Goal: Task Accomplishment & Management: Manage account settings

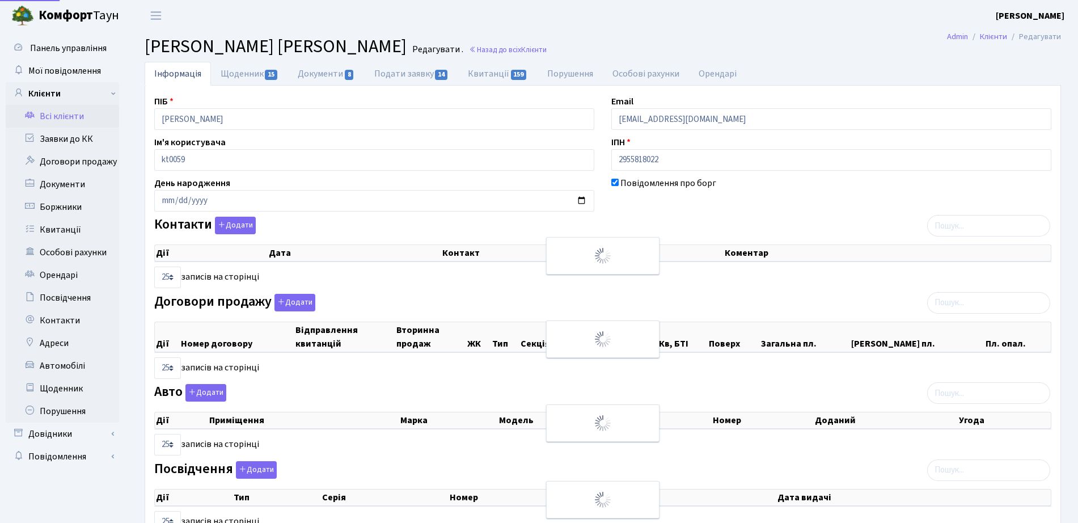
select select "25"
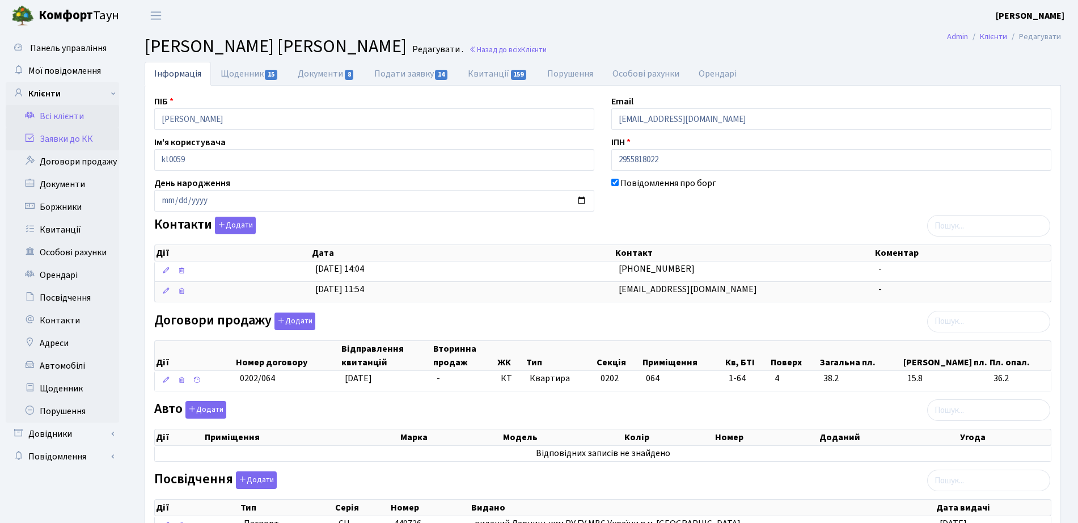
click at [100, 143] on link "Заявки до КК" at bounding box center [62, 139] width 113 height 23
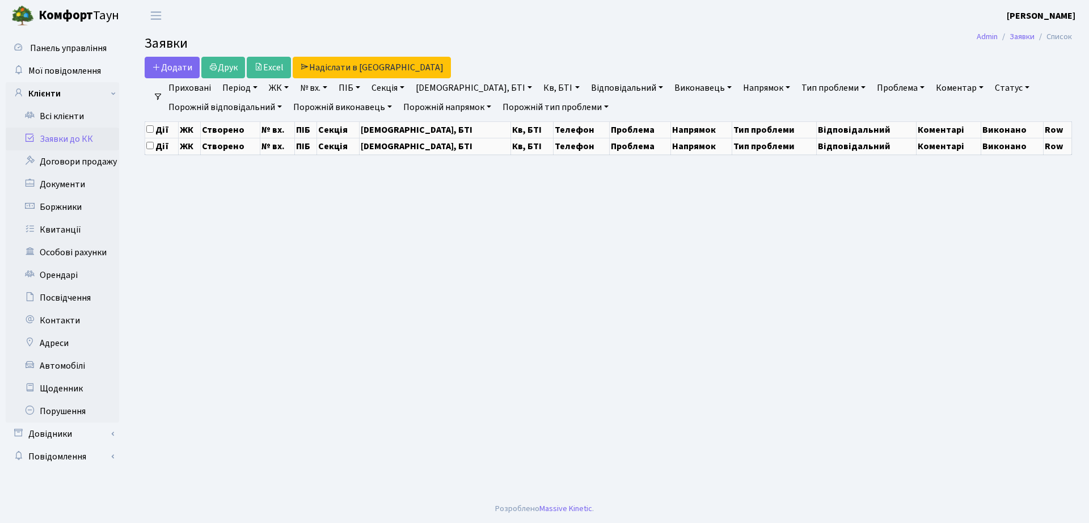
select select "25"
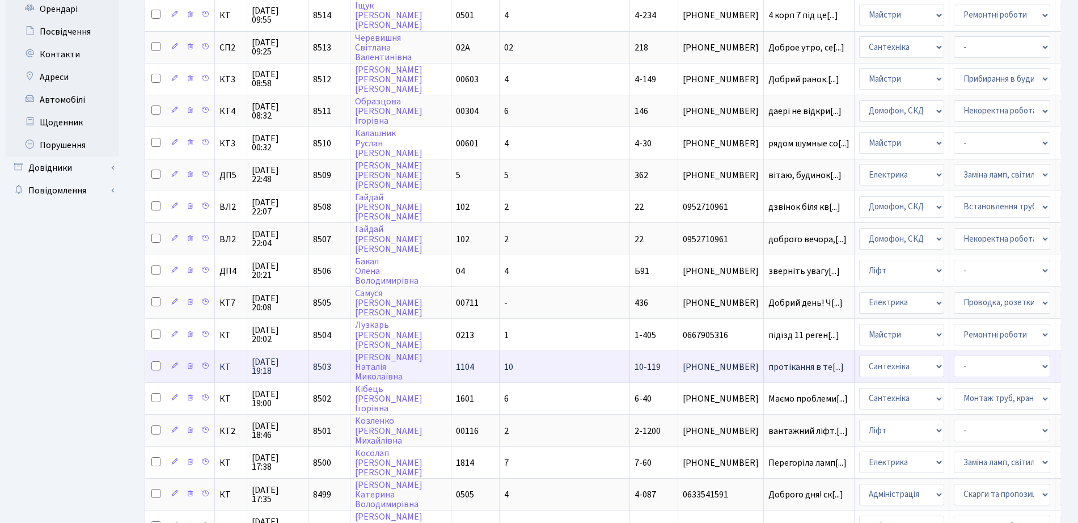
scroll to position [425, 0]
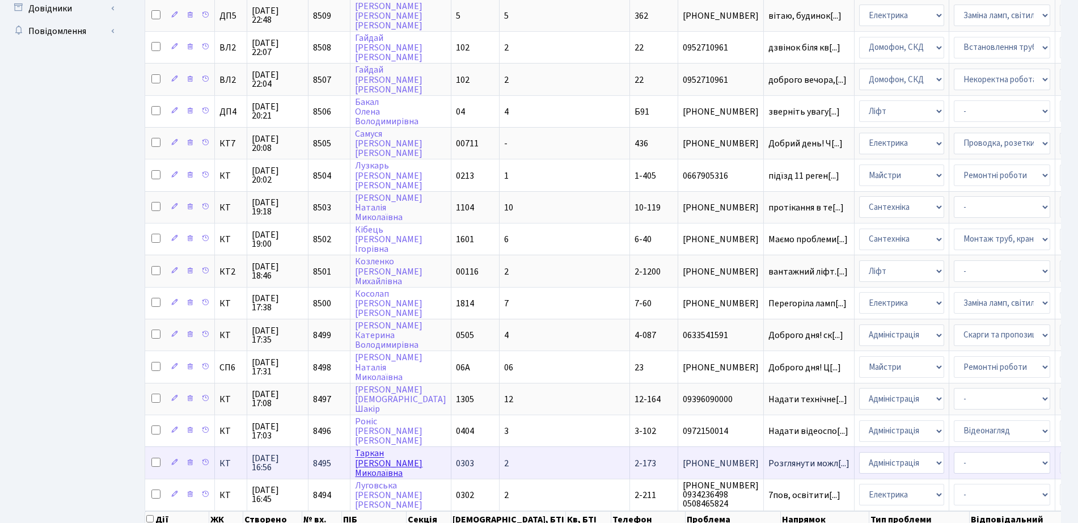
click at [378, 471] on link "Таркан Людмила Миколаївна" at bounding box center [388, 463] width 67 height 32
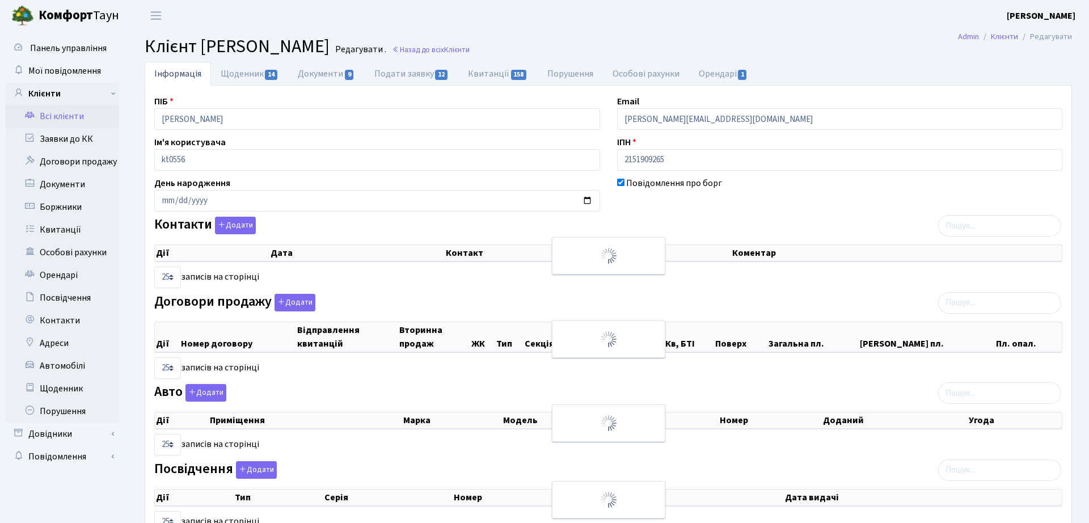
select select "25"
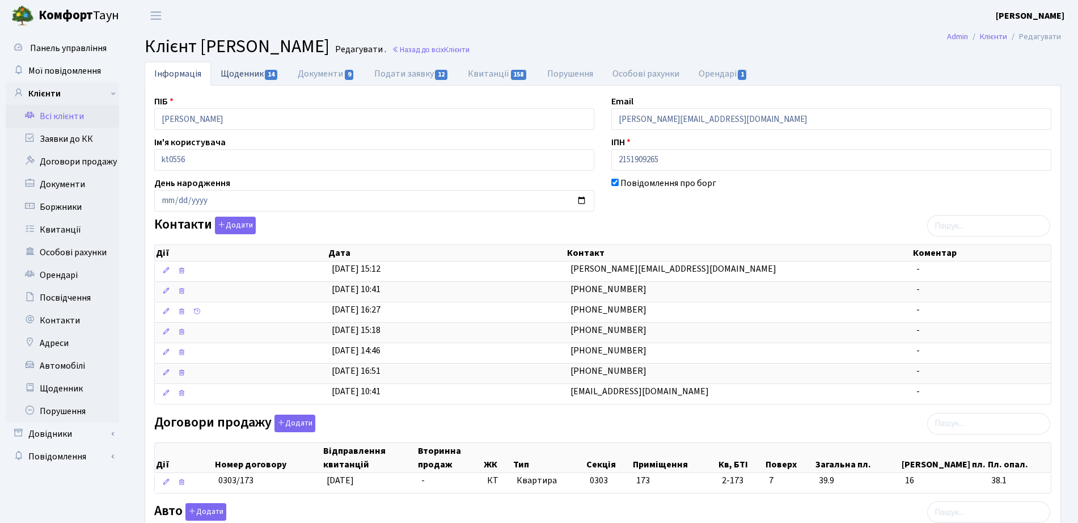
click at [261, 77] on link "Щоденник 14" at bounding box center [249, 73] width 77 height 23
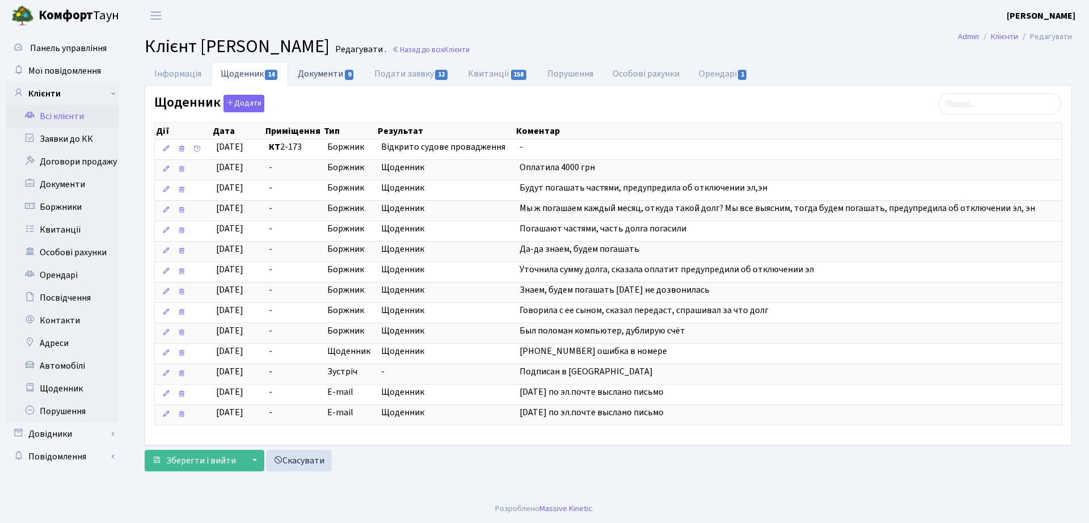
click at [299, 66] on link "Документи 9" at bounding box center [326, 73] width 76 height 23
select select "25"
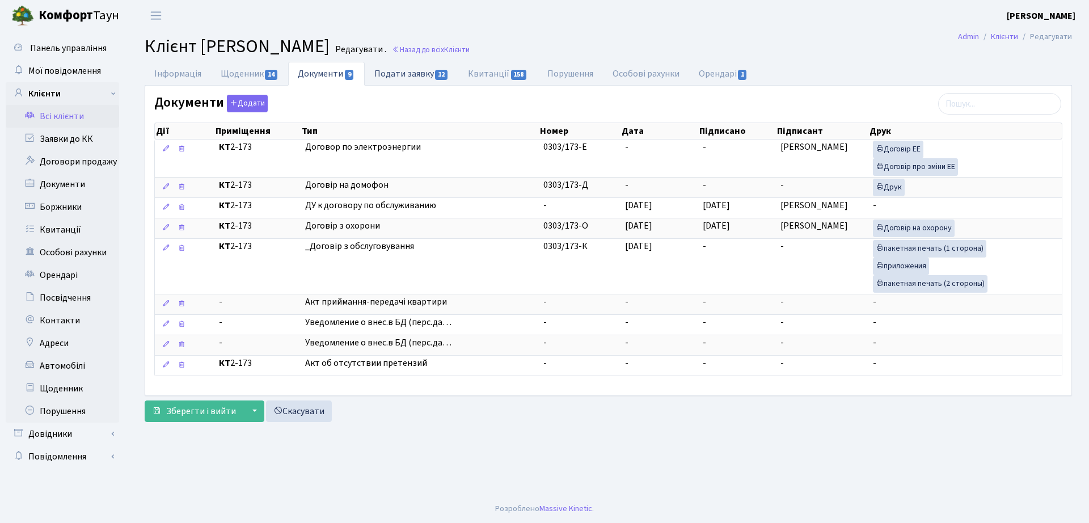
click at [441, 79] on span "12" at bounding box center [441, 75] width 12 height 10
select select "25"
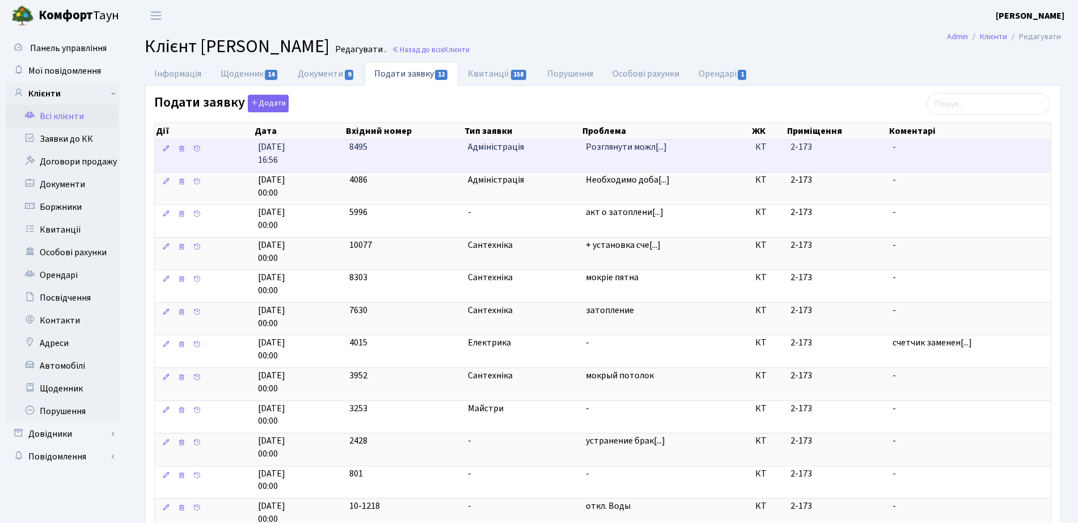
click at [608, 163] on td "Розглянути можл[...]" at bounding box center [666, 156] width 170 height 32
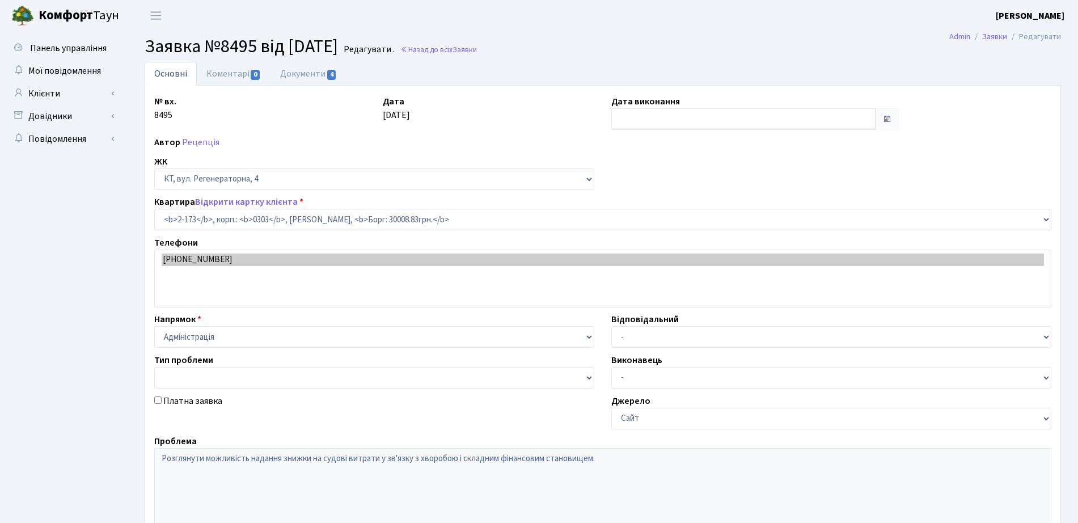
select select "586"
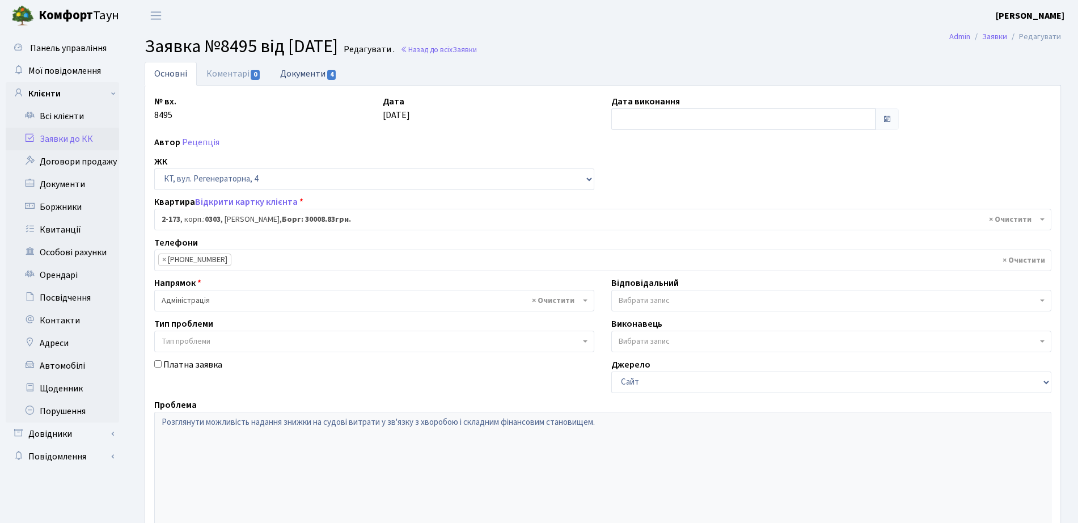
click at [311, 77] on link "Документи 4" at bounding box center [309, 73] width 76 height 23
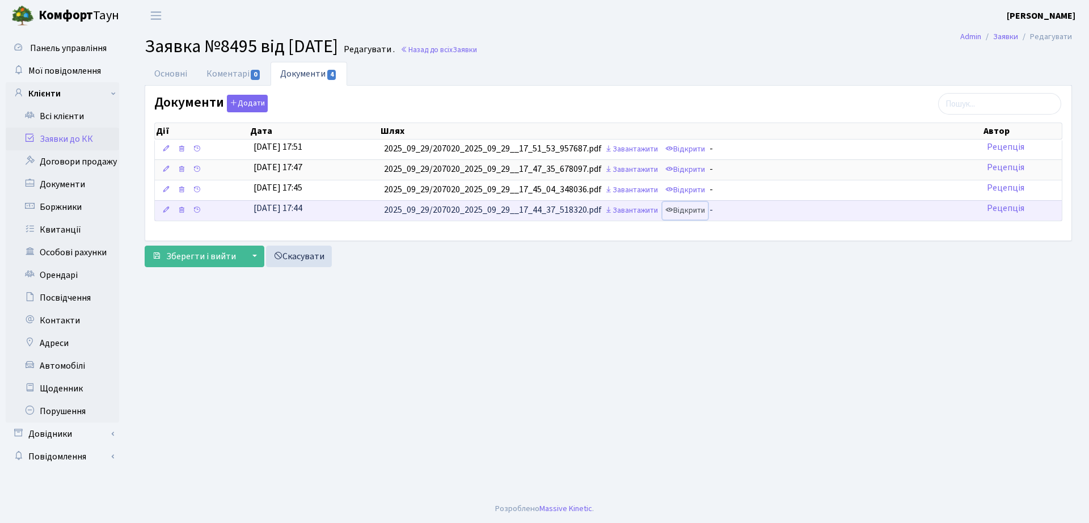
click at [696, 214] on link "Відкрити" at bounding box center [684, 211] width 45 height 18
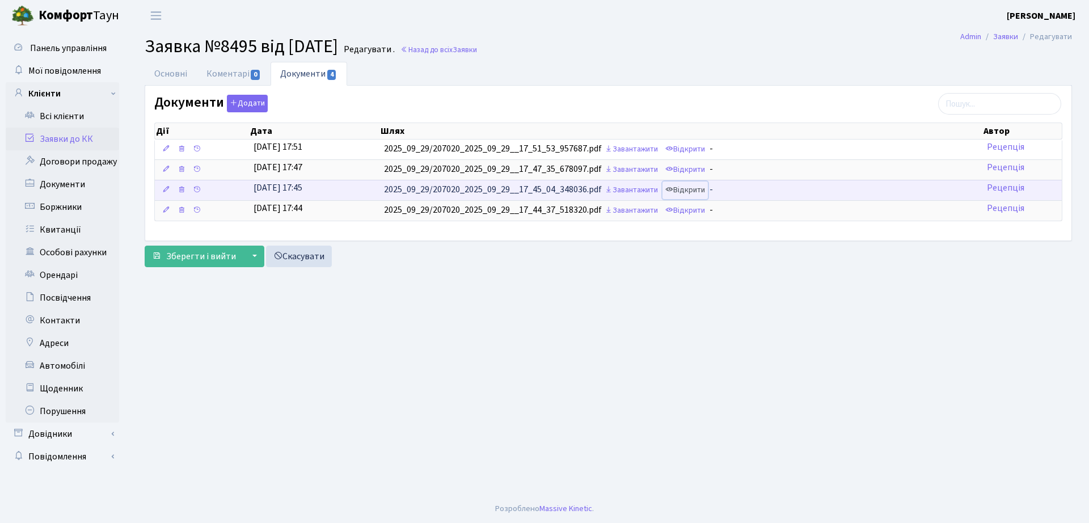
click at [698, 191] on link "Відкрити" at bounding box center [684, 190] width 45 height 18
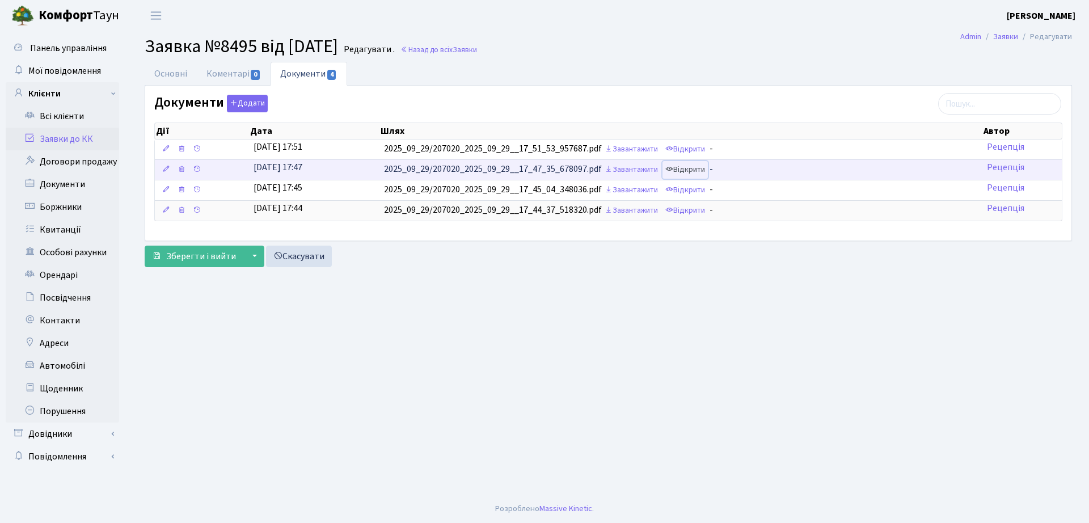
click at [687, 166] on link "Відкрити" at bounding box center [684, 170] width 45 height 18
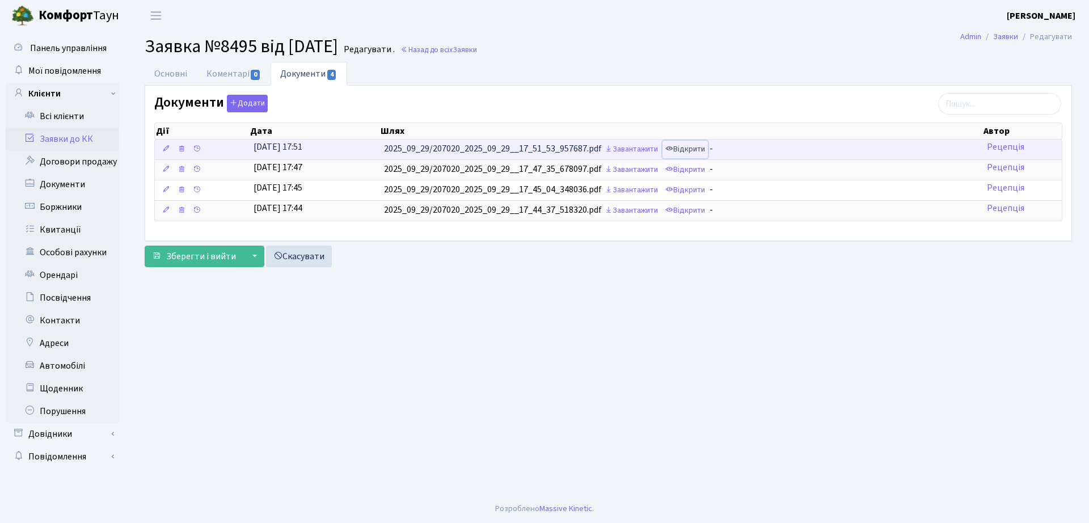
click at [687, 147] on link "Відкрити" at bounding box center [684, 150] width 45 height 18
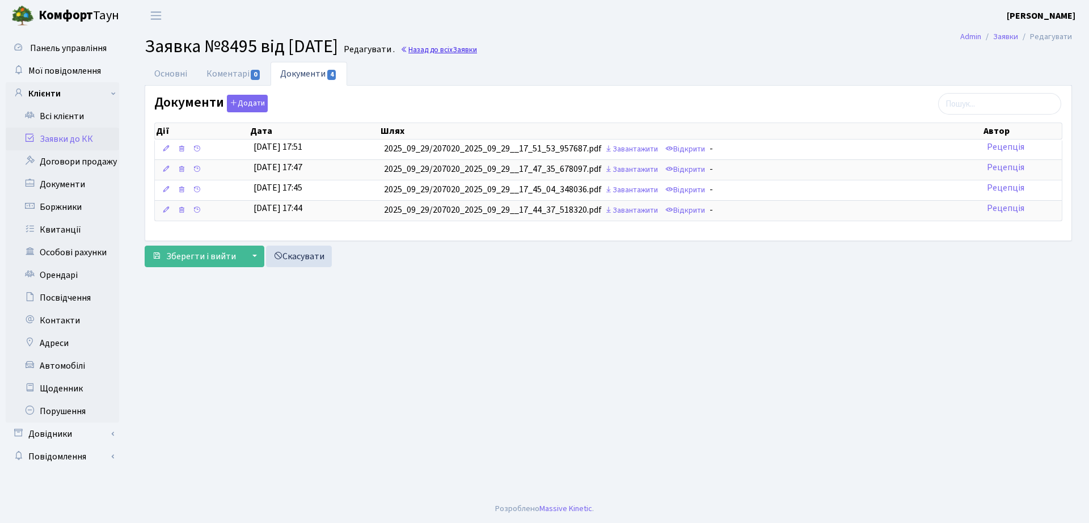
click at [463, 44] on link "Назад до всіх Заявки" at bounding box center [438, 49] width 77 height 11
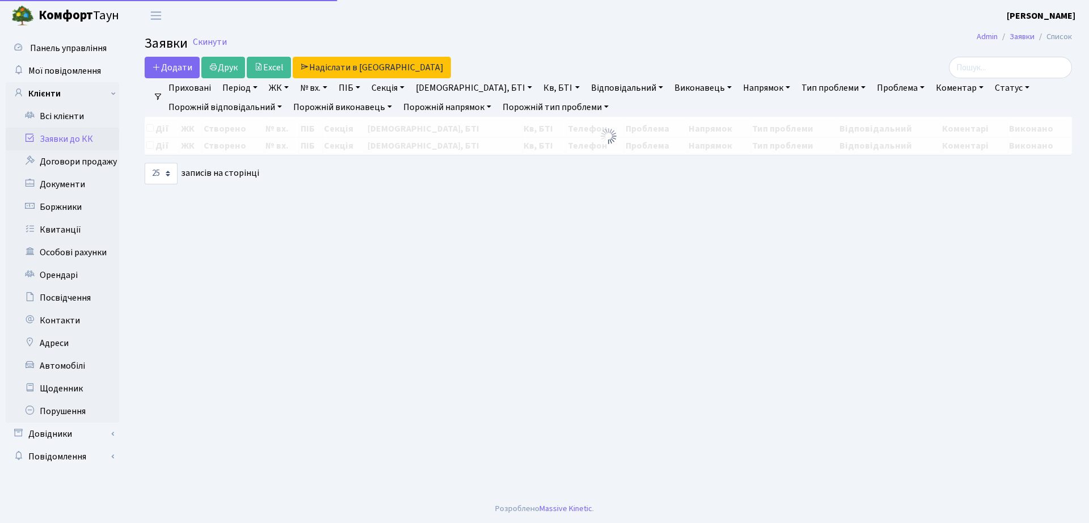
select select "25"
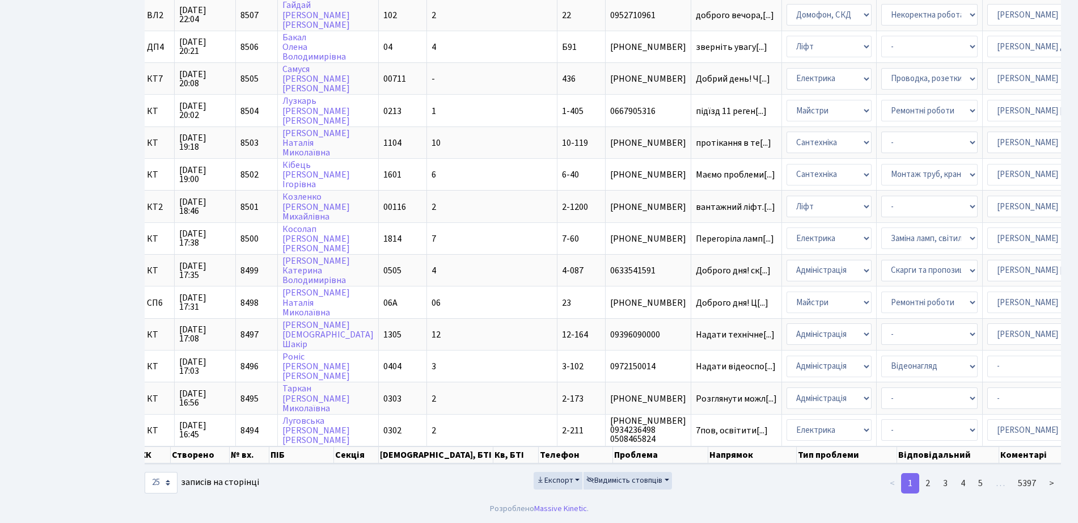
scroll to position [0, 166]
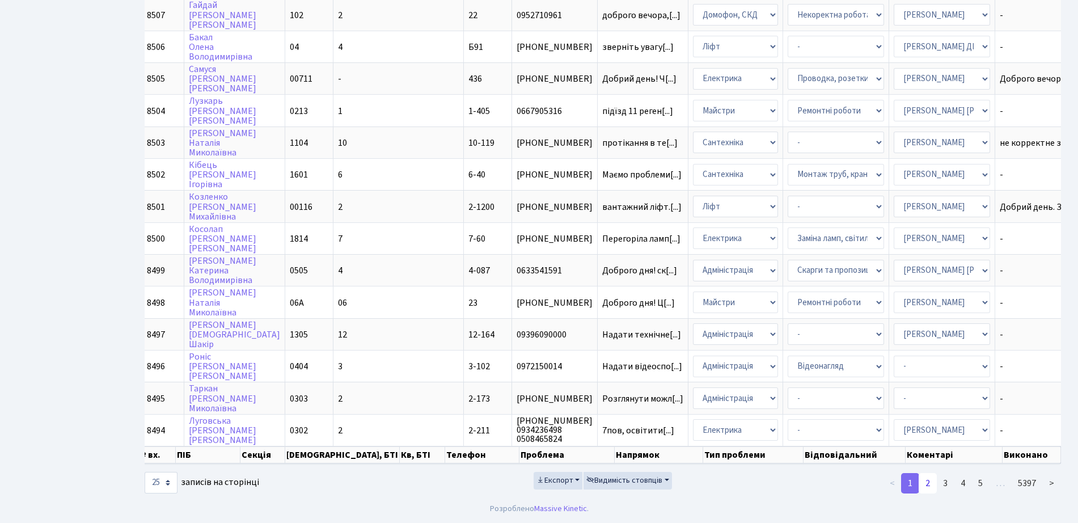
click at [924, 477] on link "2" at bounding box center [928, 483] width 18 height 20
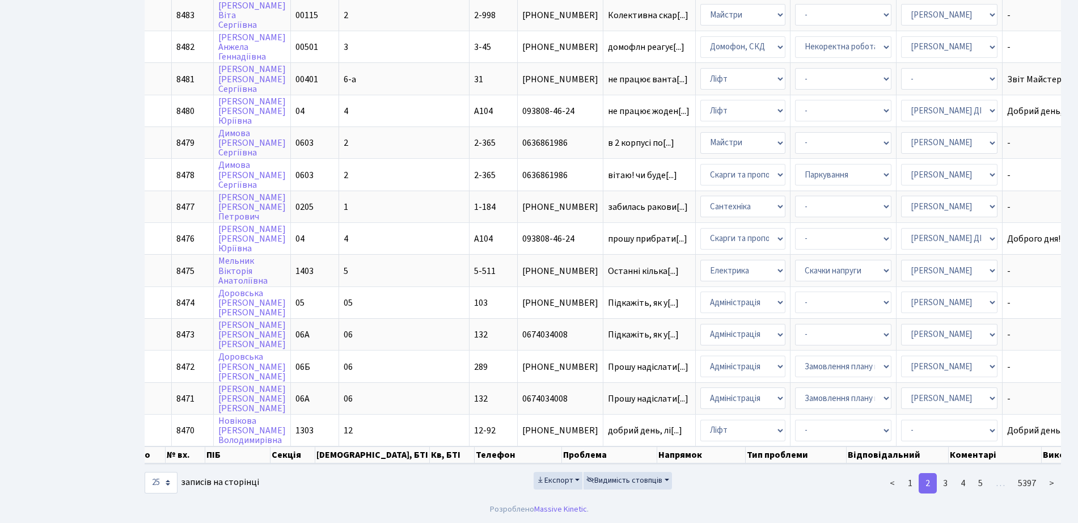
scroll to position [2, 0]
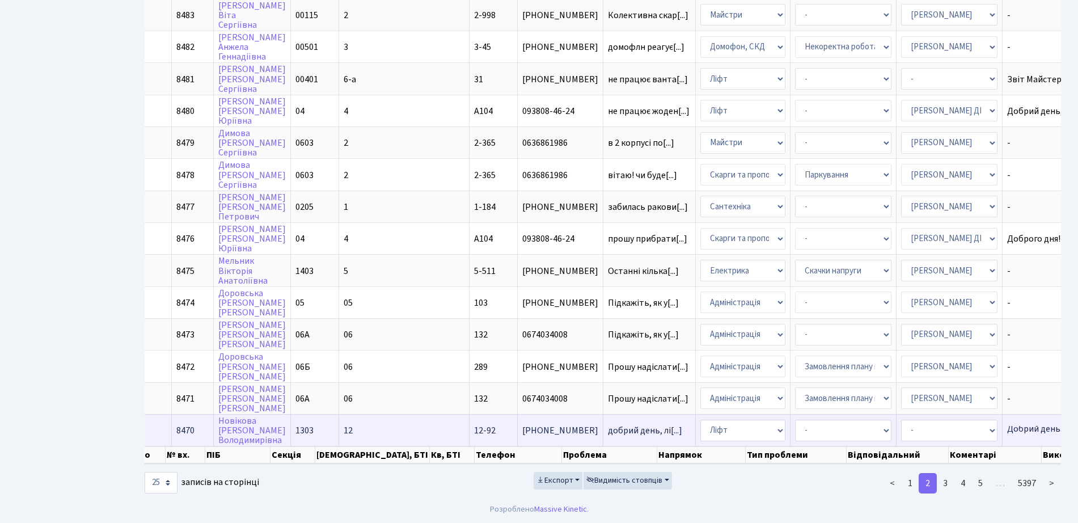
click at [1003, 432] on td "Добрий день. Лі[...]" at bounding box center [1047, 430] width 89 height 32
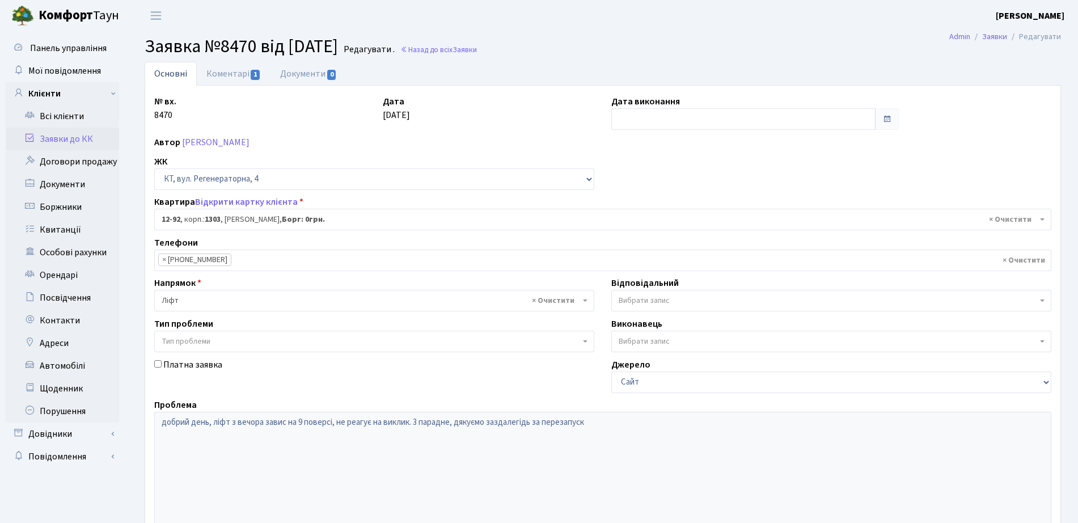
select select "7199"
click at [449, 50] on link "Назад до всіх Заявки" at bounding box center [438, 49] width 77 height 11
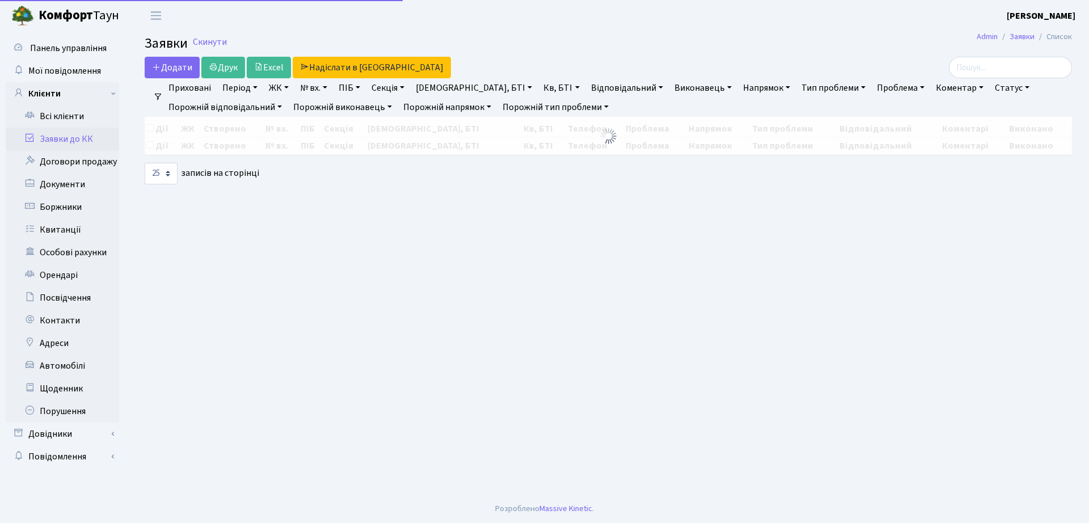
select select "25"
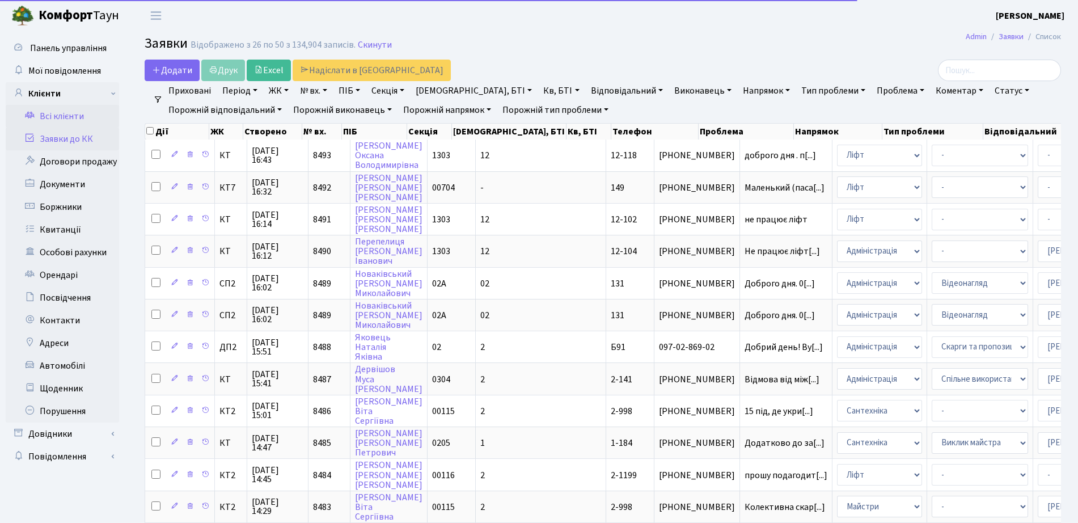
click at [56, 115] on link "Всі клієнти" at bounding box center [62, 116] width 113 height 23
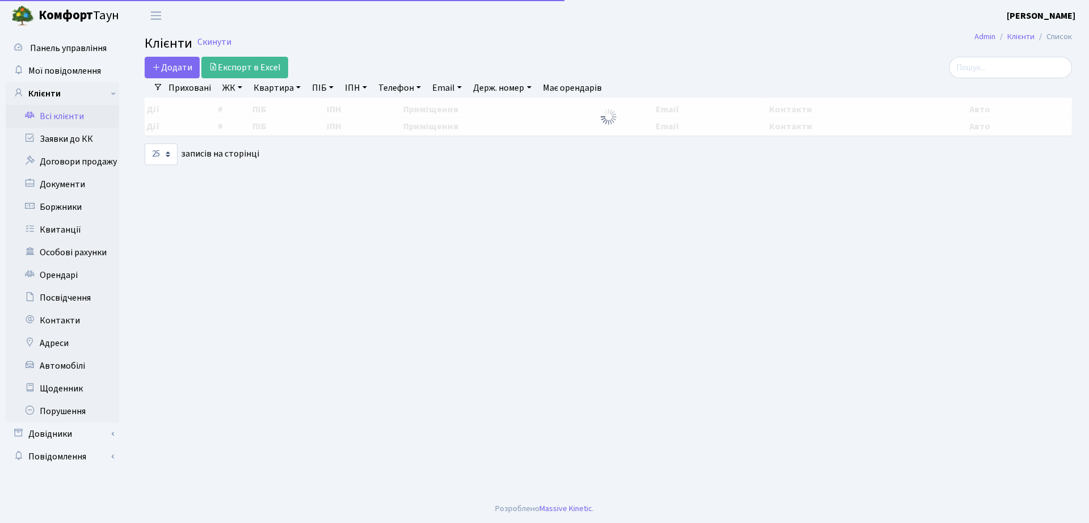
select select "25"
